Goal: Check status: Check status

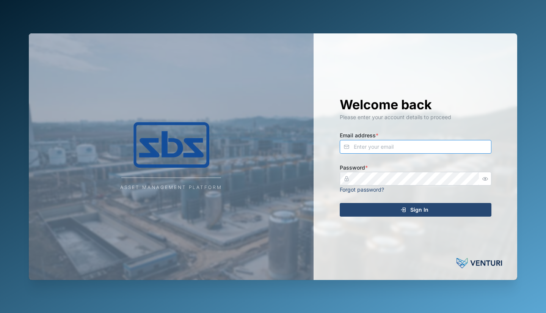
type input "[PERSON_NAME][EMAIL_ADDRESS][DOMAIN_NAME]"
click at [386, 209] on div "Sign In" at bounding box center [415, 209] width 140 height 13
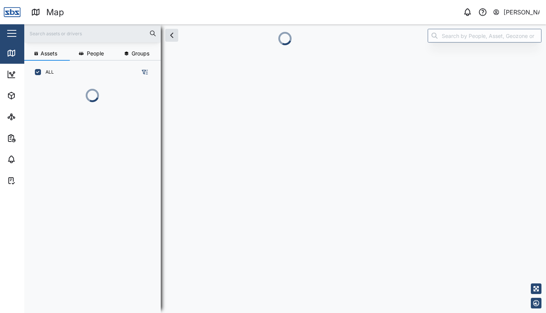
scroll to position [187, 119]
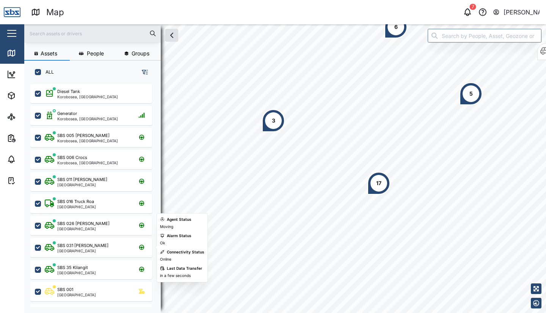
click at [85, 245] on div "SBS 031 [PERSON_NAME]" at bounding box center [82, 245] width 51 height 6
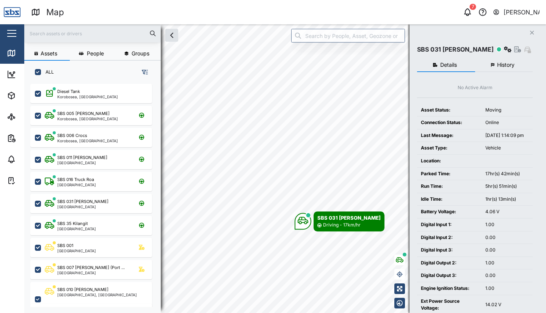
click at [513, 61] on button "History" at bounding box center [504, 65] width 58 height 14
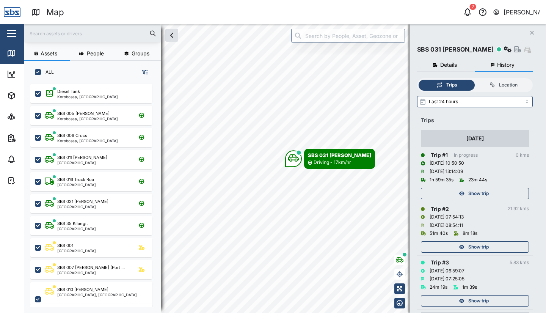
click at [477, 191] on span "Show trip" at bounding box center [478, 193] width 20 height 11
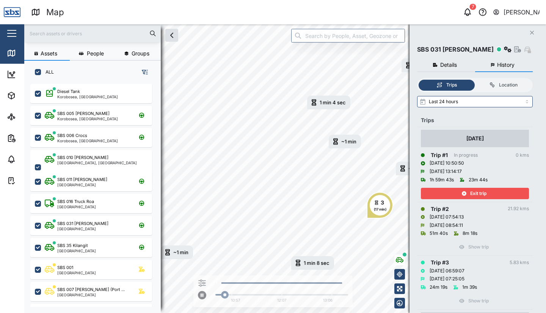
click at [538, 105] on div "Close SBS 031 [PERSON_NAME] Details History No Active Alarm Asset Status: Movin…" at bounding box center [478, 168] width 137 height 289
click at [520, 99] on input "Last 24 hours" at bounding box center [475, 101] width 116 height 11
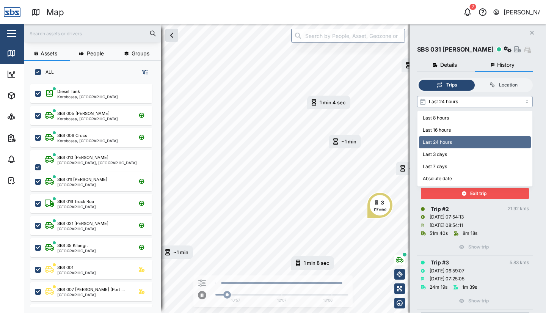
click at [358, 137] on div "~1 min [DATE] 11:52 AM" at bounding box center [345, 142] width 32 height 14
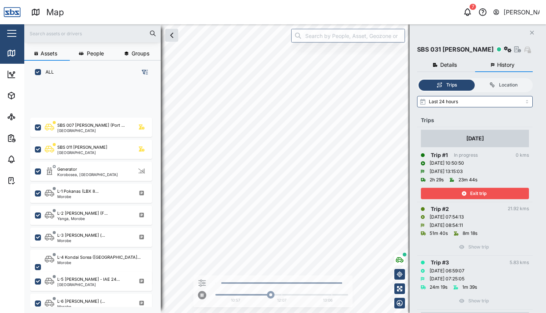
scroll to position [270, 0]
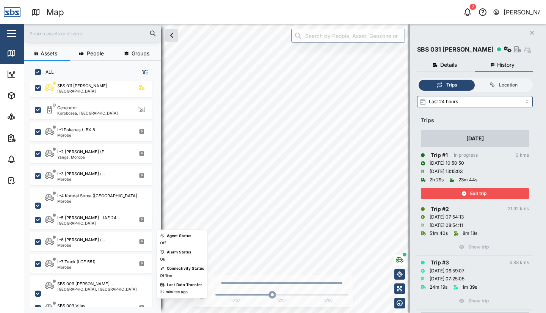
click at [74, 264] on div "L-7 Truck (LCE 551)" at bounding box center [76, 262] width 38 height 6
